Goal: Information Seeking & Learning: Learn about a topic

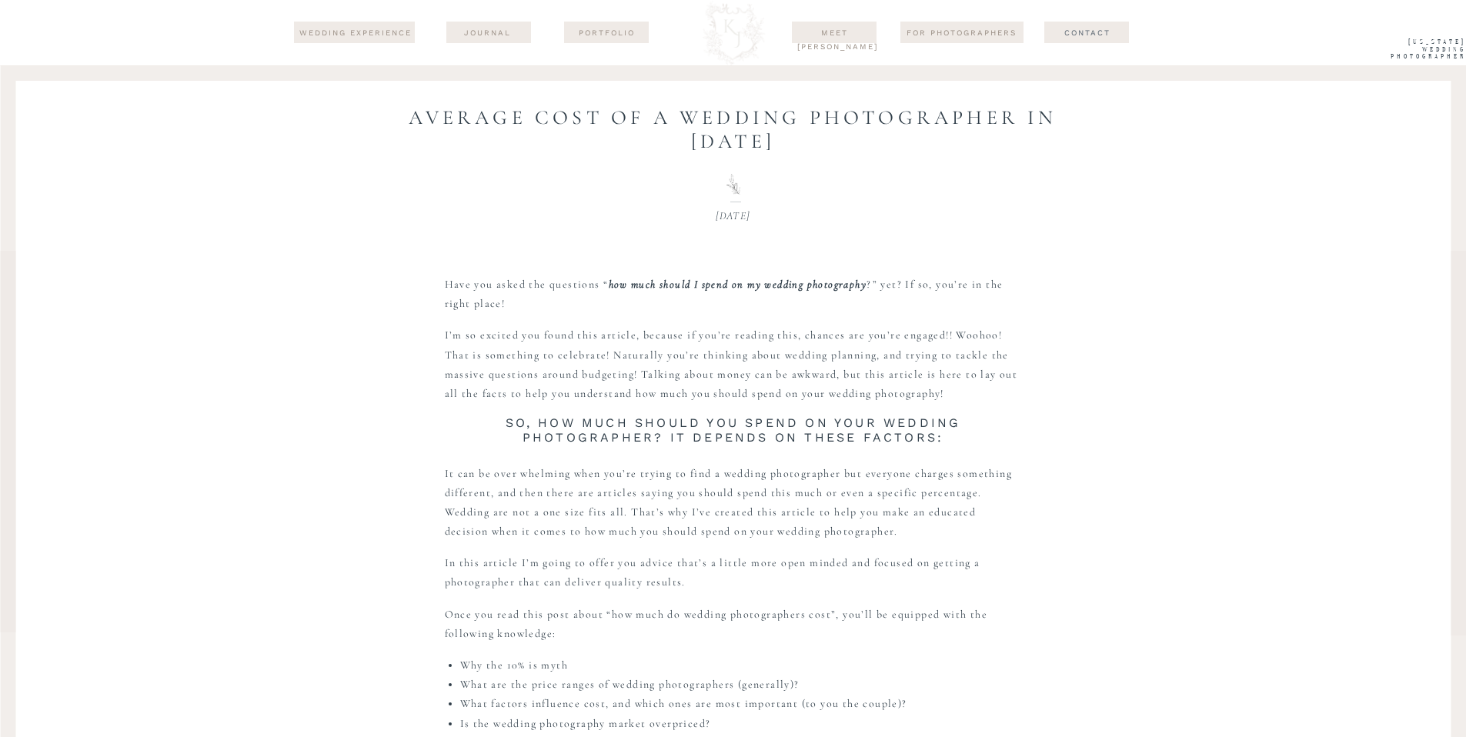
click at [595, 22] on div at bounding box center [606, 33] width 85 height 22
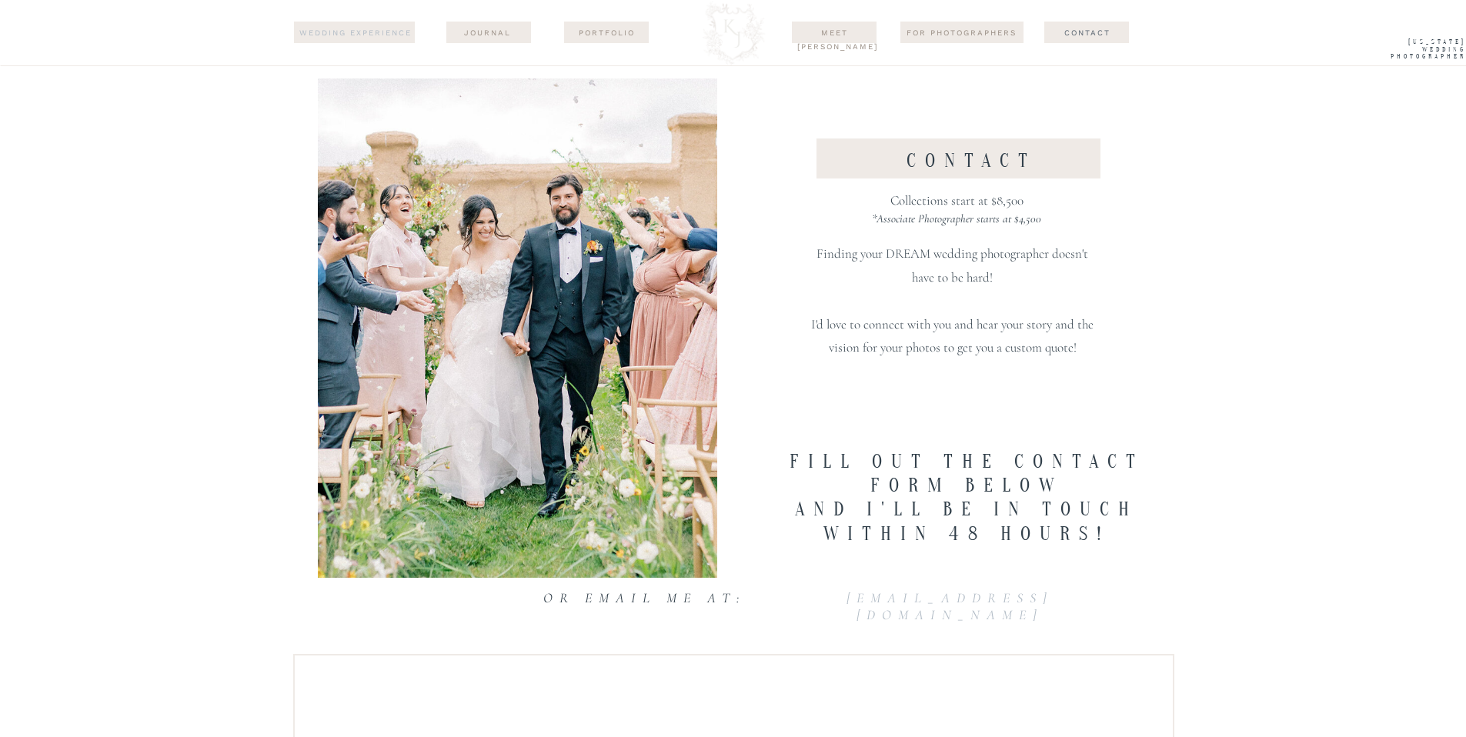
click at [396, 38] on nav "wedding experience" at bounding box center [356, 33] width 116 height 14
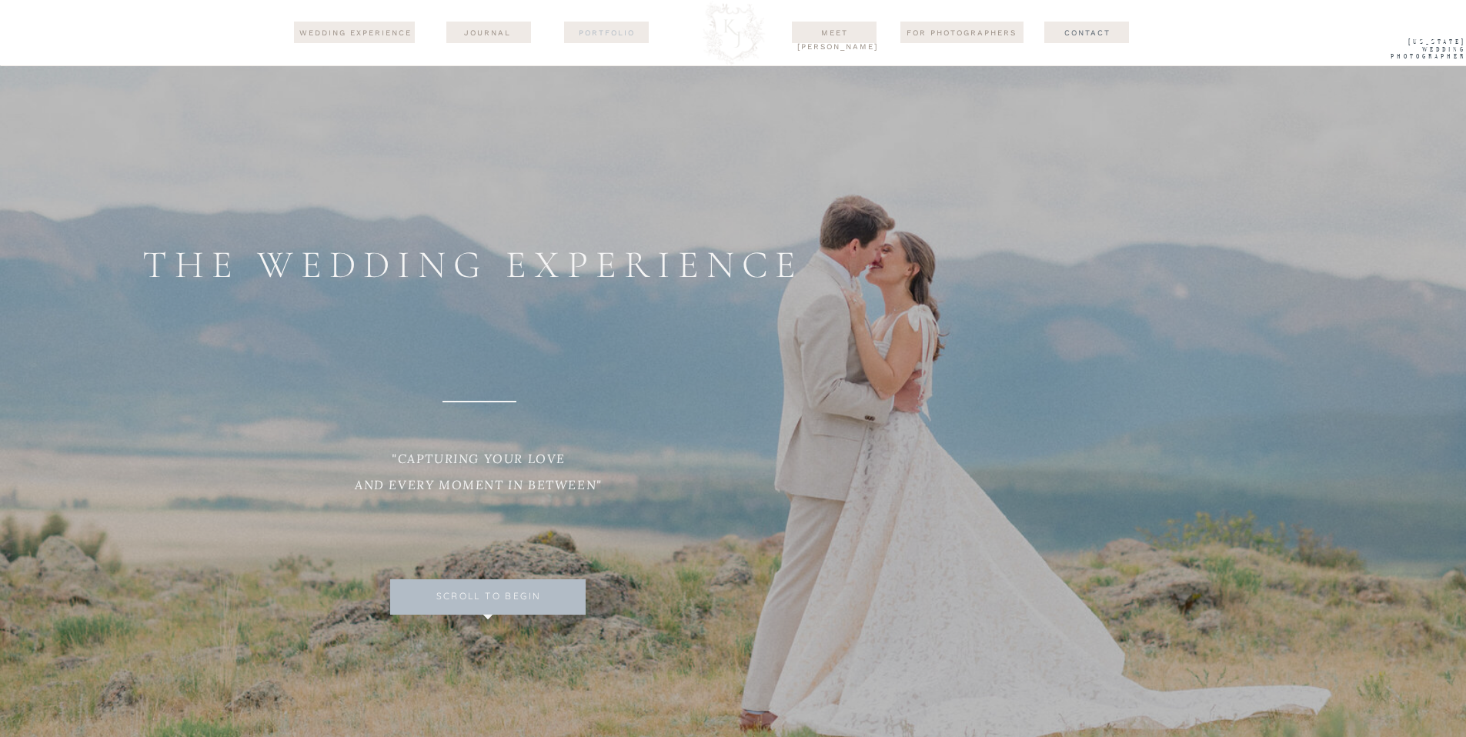
click at [626, 38] on nav "Portfolio" at bounding box center [606, 32] width 75 height 12
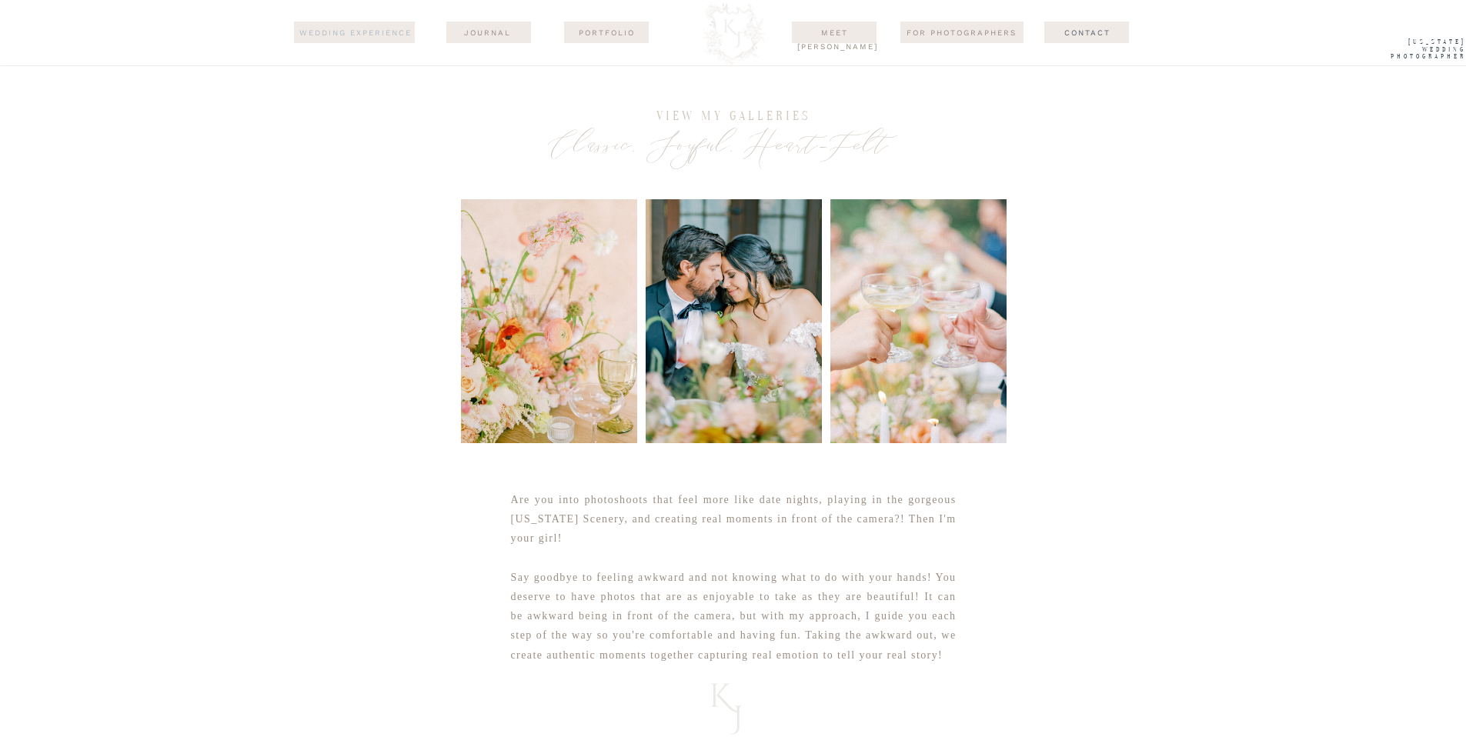
drag, startPoint x: 392, startPoint y: 32, endPoint x: 386, endPoint y: 27, distance: 8.8
click at [392, 32] on nav "wedding experience" at bounding box center [356, 33] width 116 height 14
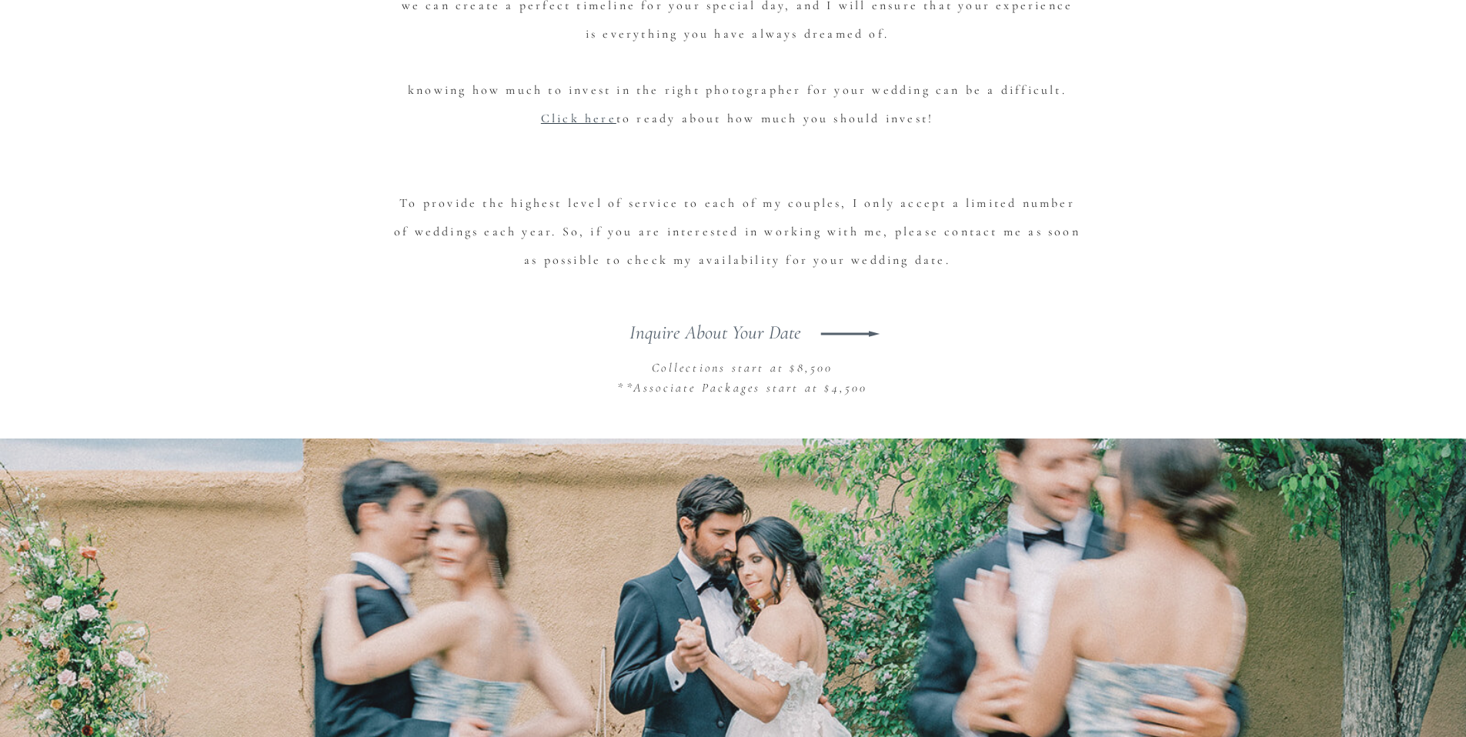
scroll to position [8402, 0]
